Goal: Information Seeking & Learning: Learn about a topic

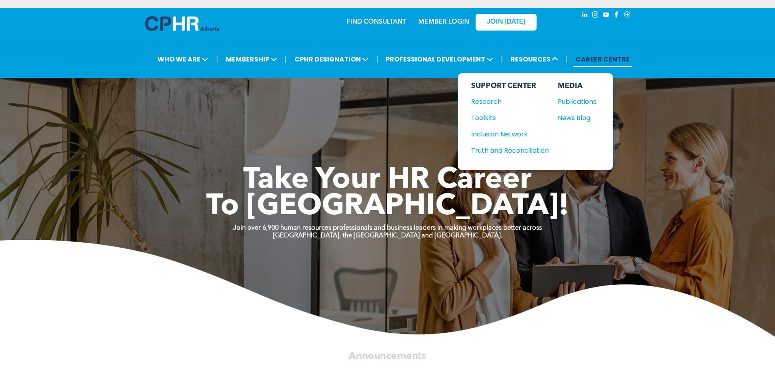
click at [566, 116] on div "News Blog" at bounding box center [575, 118] width 35 height 10
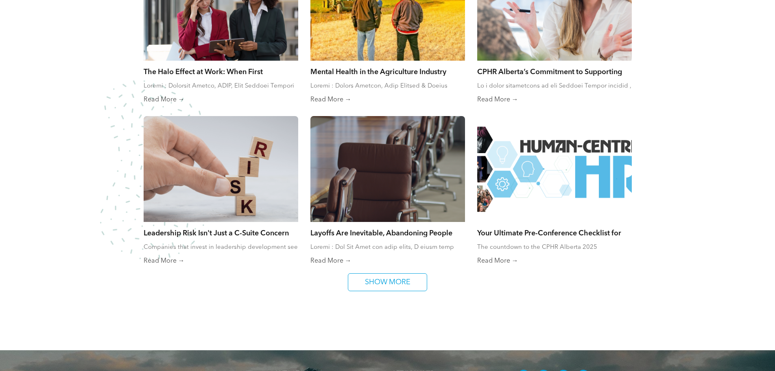
scroll to position [488, 0]
click at [550, 196] on div at bounding box center [554, 169] width 155 height 106
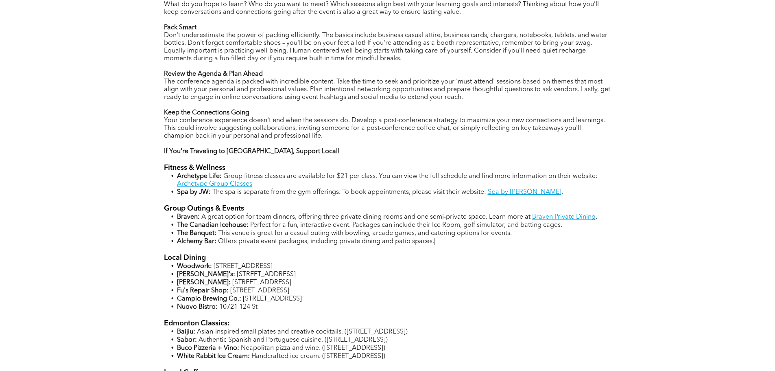
scroll to position [529, 0]
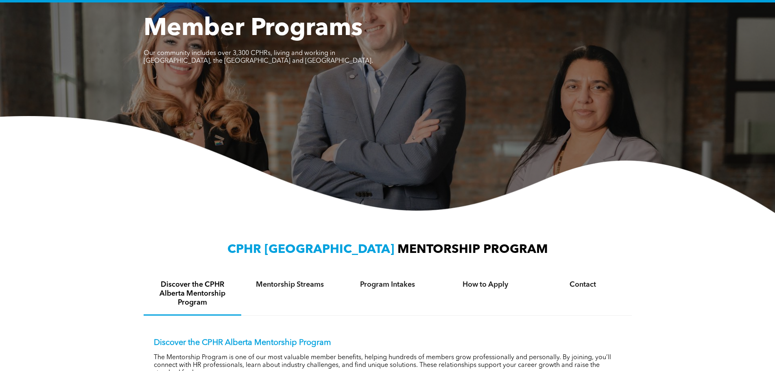
scroll to position [81, 0]
